Goal: Task Accomplishment & Management: Use online tool/utility

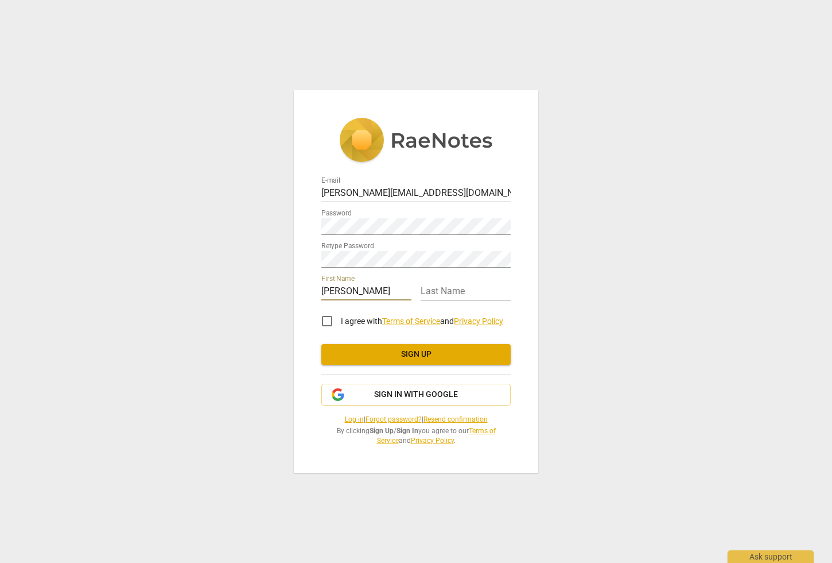
type input "[PERSON_NAME]"
click at [313, 307] on input "I agree with Terms of Service and Privacy Policy" at bounding box center [327, 321] width 28 height 28
checkbox input "true"
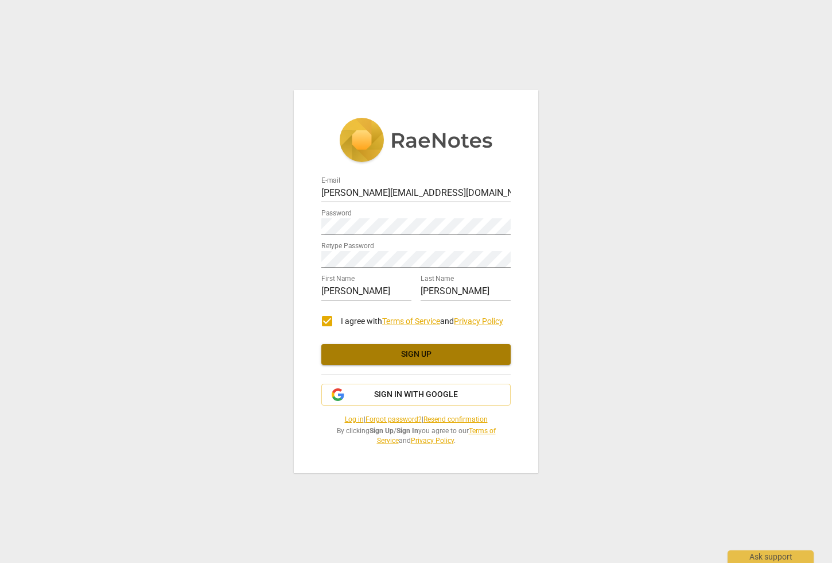
click at [417, 351] on span "Sign up" at bounding box center [416, 353] width 171 height 11
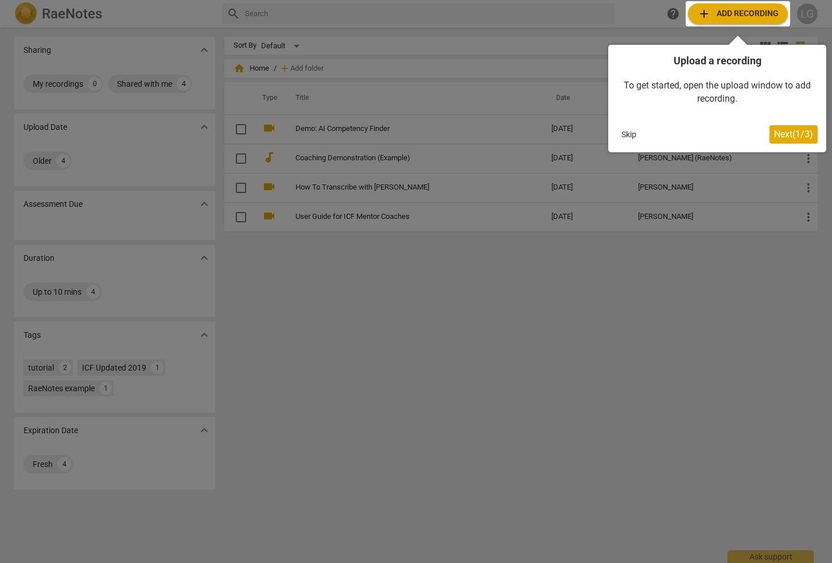
click at [382, 353] on div at bounding box center [416, 281] width 832 height 563
click at [396, 285] on div at bounding box center [416, 281] width 832 height 563
click at [708, 18] on div at bounding box center [738, 13] width 104 height 25
click at [799, 127] on button "Next ( 1 / 3 )" at bounding box center [794, 134] width 48 height 18
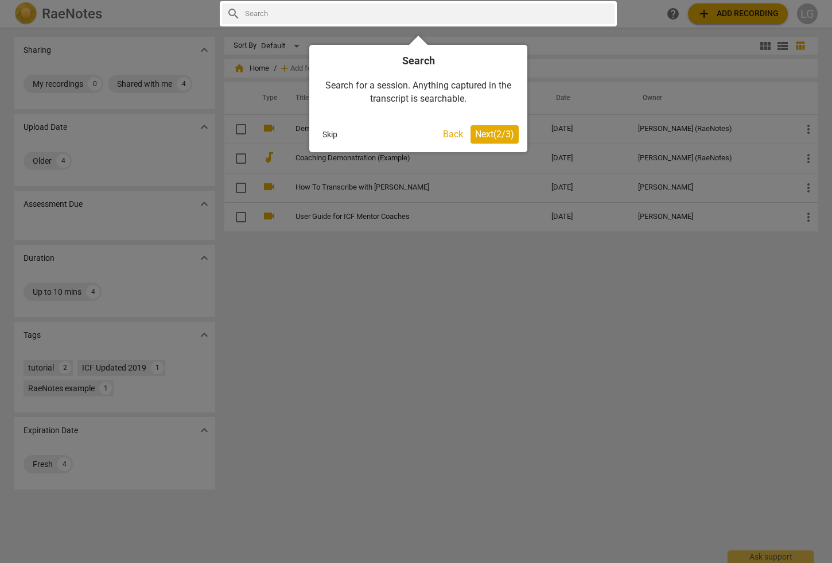
click at [497, 135] on span "Next ( 2 / 3 )" at bounding box center [494, 134] width 39 height 11
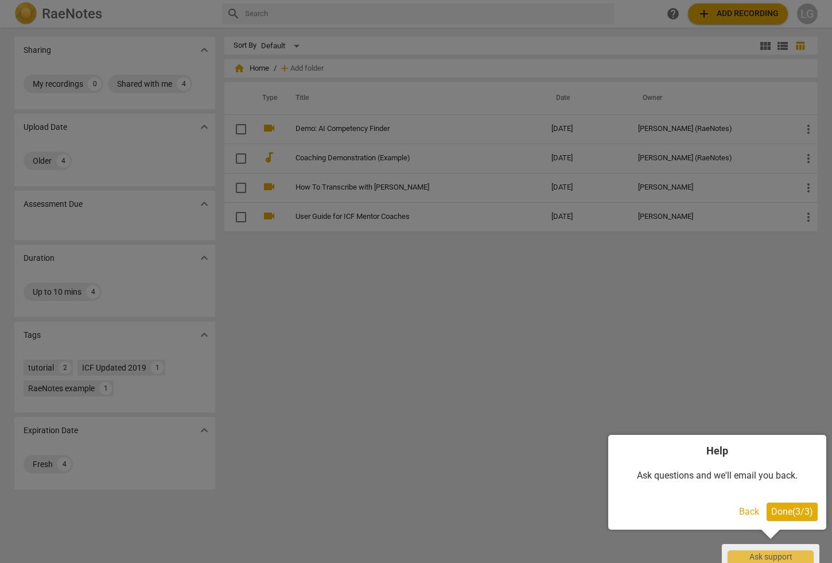
click at [780, 513] on span "Done ( 3 / 3 )" at bounding box center [793, 511] width 42 height 11
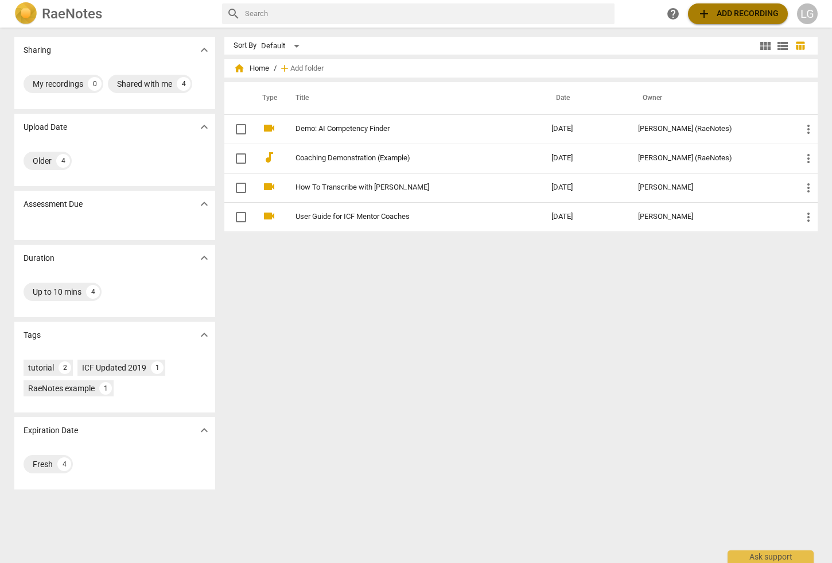
click at [739, 7] on span "add Add recording" at bounding box center [739, 14] width 82 height 14
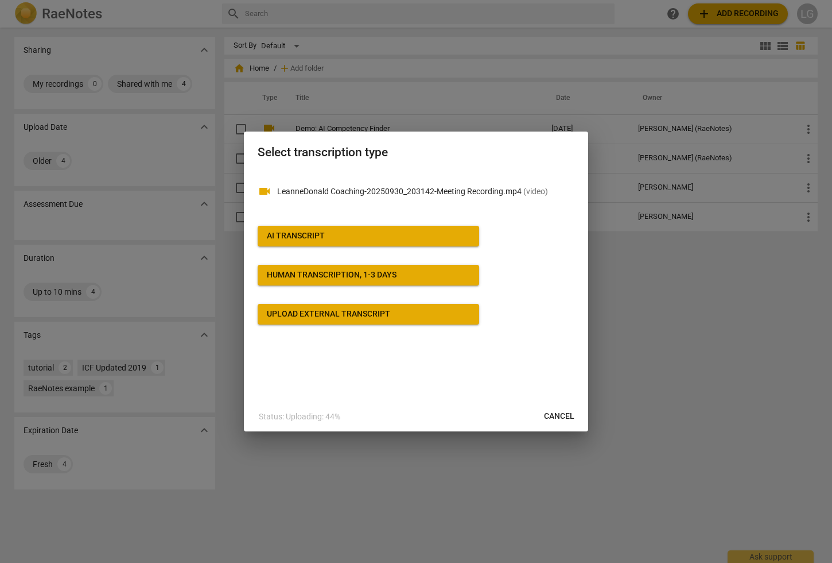
click at [382, 233] on span "AI Transcript" at bounding box center [368, 235] width 203 height 11
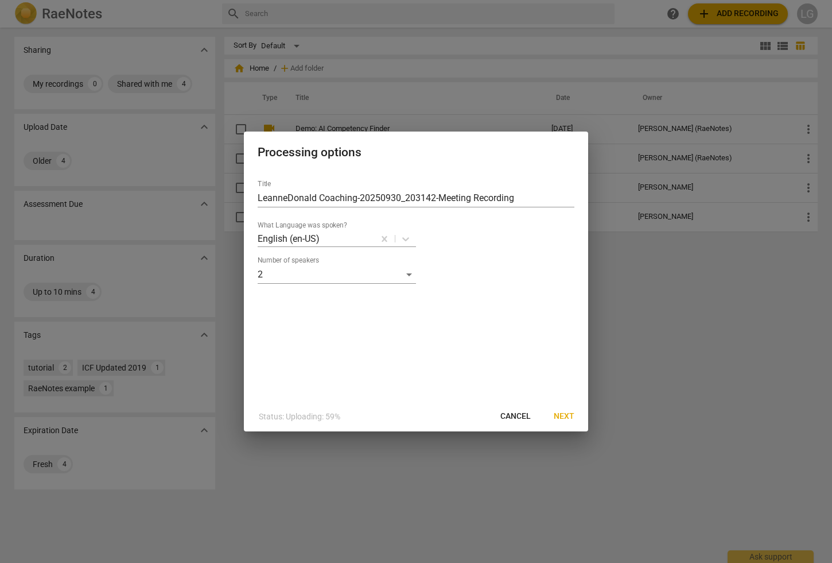
click at [572, 417] on span "Next" at bounding box center [564, 415] width 21 height 11
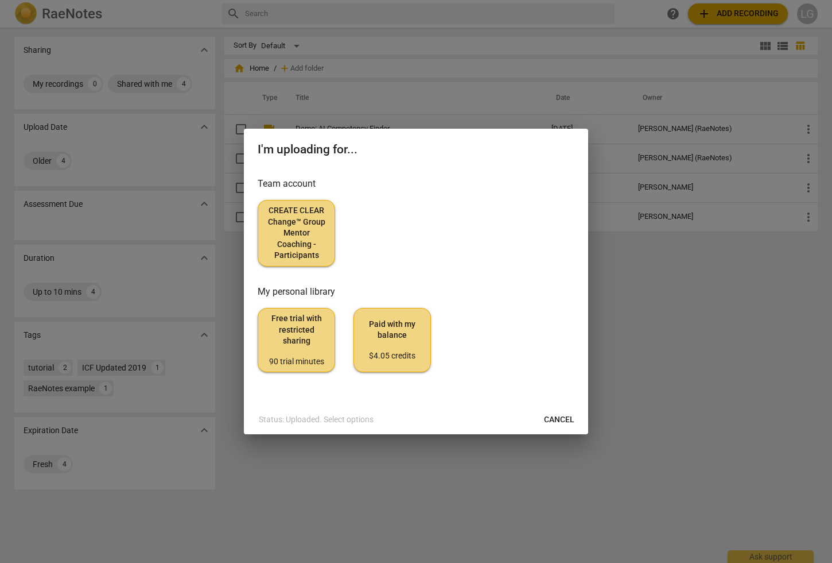
click at [286, 199] on div "Team account CREATE CLEAR Change™ Group Mentor Coaching - Participants" at bounding box center [416, 222] width 317 height 90
click at [301, 224] on span "CREATE CLEAR Change™ Group Mentor Coaching - Participants" at bounding box center [297, 233] width 58 height 56
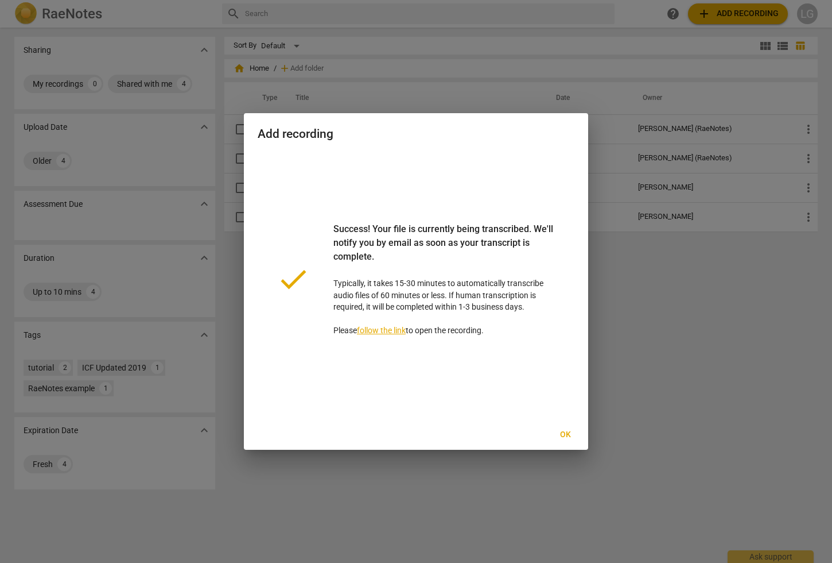
click at [568, 437] on span "Ok" at bounding box center [565, 434] width 18 height 11
